Goal: Task Accomplishment & Management: Use online tool/utility

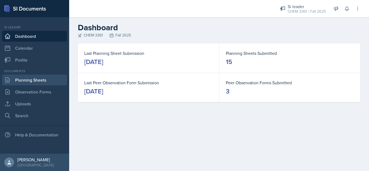
click at [19, 85] on link "Planning Sheets" at bounding box center [34, 80] width 65 height 11
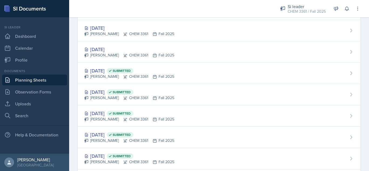
scroll to position [210, 0]
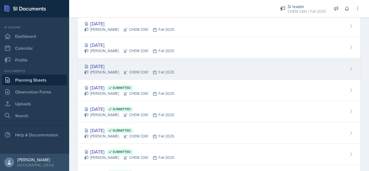
click at [211, 70] on div "Oct 16th, 2025 Octavia Kaham CHEM 3361 Fall 2025" at bounding box center [219, 68] width 283 height 21
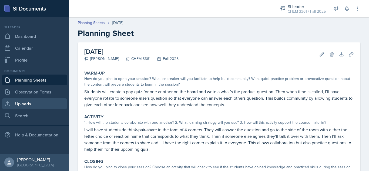
click at [33, 107] on link "Uploads" at bounding box center [34, 103] width 65 height 11
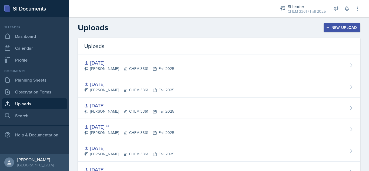
click at [337, 26] on div "New Upload" at bounding box center [342, 27] width 30 height 4
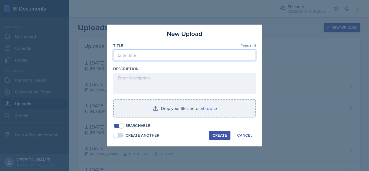
click at [169, 55] on input at bounding box center [184, 54] width 143 height 11
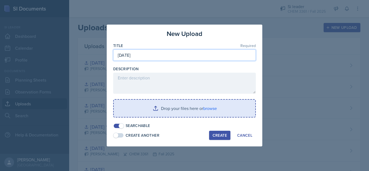
type input "Oct 16th"
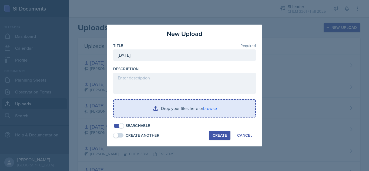
click at [175, 113] on input "file" at bounding box center [185, 108] width 142 height 17
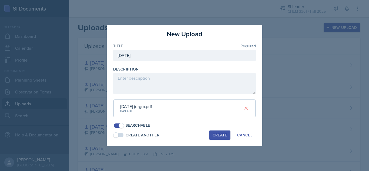
click at [221, 135] on div "Create" at bounding box center [220, 135] width 14 height 4
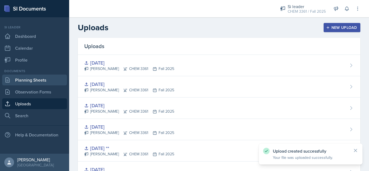
click at [37, 79] on link "Planning Sheets" at bounding box center [34, 80] width 65 height 11
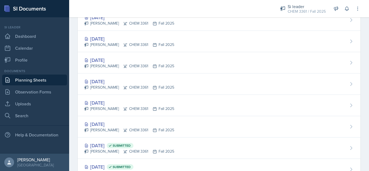
scroll to position [159, 0]
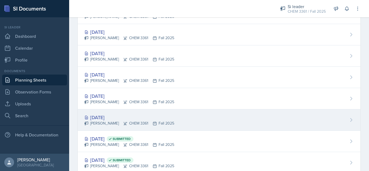
click at [267, 117] on div "Oct 16th, 2025 Octavia Kaham CHEM 3361 Fall 2025" at bounding box center [219, 120] width 283 height 21
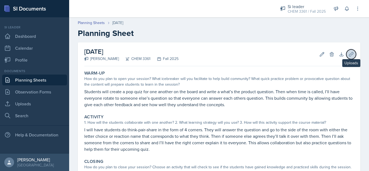
click at [349, 52] on icon at bounding box center [351, 54] width 5 height 5
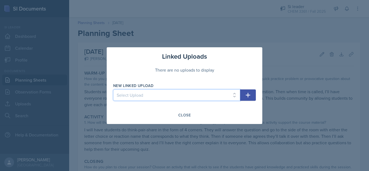
click at [213, 93] on select "Select Upload Aug 27th Aug 28th Sep 4th Sep 3rd Sep 11th Sep 10th Sep 17th Sep …" at bounding box center [176, 94] width 127 height 11
select select "f4d03db8-e146-46b8-86c1-52db0b47876c"
click at [113, 89] on select "Select Upload Aug 27th Aug 28th Sep 4th Sep 3rd Sep 11th Sep 10th Sep 17th Sep …" at bounding box center [176, 94] width 127 height 11
click at [250, 95] on icon "button" at bounding box center [248, 95] width 5 height 5
select select
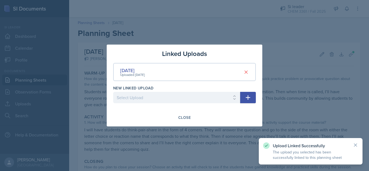
click at [328, 85] on div at bounding box center [184, 85] width 369 height 171
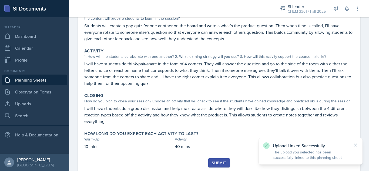
scroll to position [82, 0]
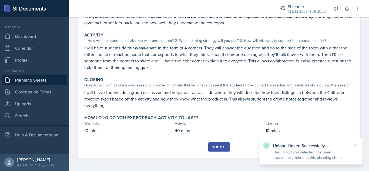
click at [220, 149] on div "Submit" at bounding box center [219, 147] width 14 height 4
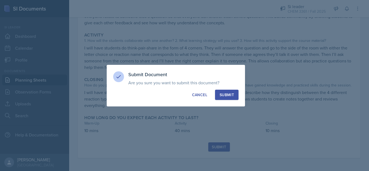
click at [229, 96] on div "Submit" at bounding box center [227, 94] width 14 height 5
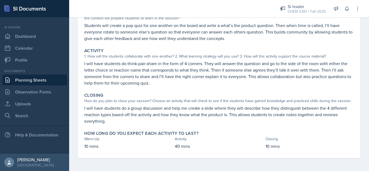
click at [37, 80] on link "Planning Sheets" at bounding box center [34, 80] width 65 height 11
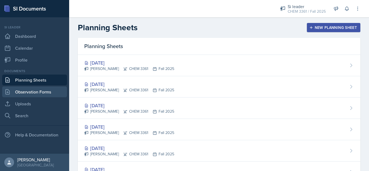
click at [41, 91] on link "Observation Forms" at bounding box center [34, 92] width 65 height 11
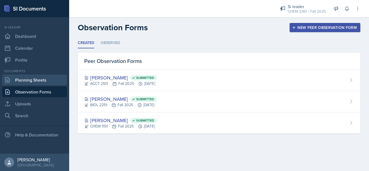
click at [42, 80] on link "Planning Sheets" at bounding box center [34, 80] width 65 height 11
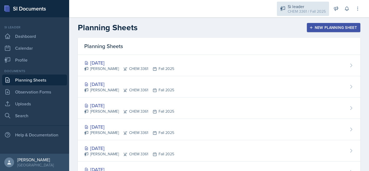
click at [294, 14] on div "CHEM 3361 / Fall 2025" at bounding box center [307, 12] width 38 height 6
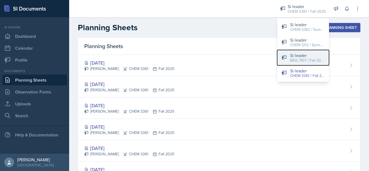
click at [291, 62] on div "BIOL 1107 / Fall 2025" at bounding box center [307, 61] width 35 height 6
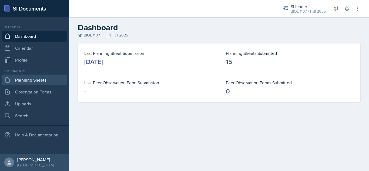
click at [43, 80] on link "Planning Sheets" at bounding box center [34, 80] width 65 height 11
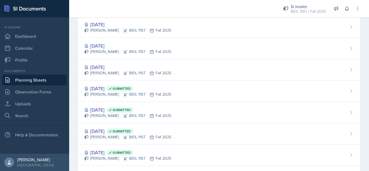
scroll to position [233, 0]
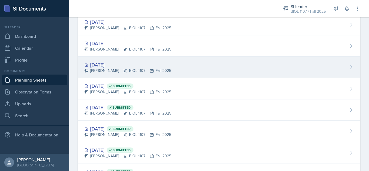
click at [234, 65] on div "Oct 14th, 2025 Octavia Kaham BIOL 1107 Fall 2025" at bounding box center [219, 67] width 283 height 21
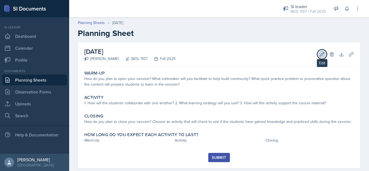
click at [320, 55] on icon at bounding box center [322, 54] width 5 height 5
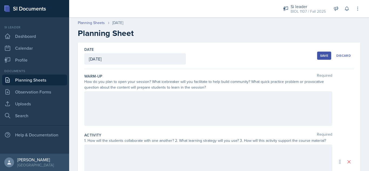
click at [193, 103] on div at bounding box center [208, 108] width 248 height 35
